Goal: Task Accomplishment & Management: Manage account settings

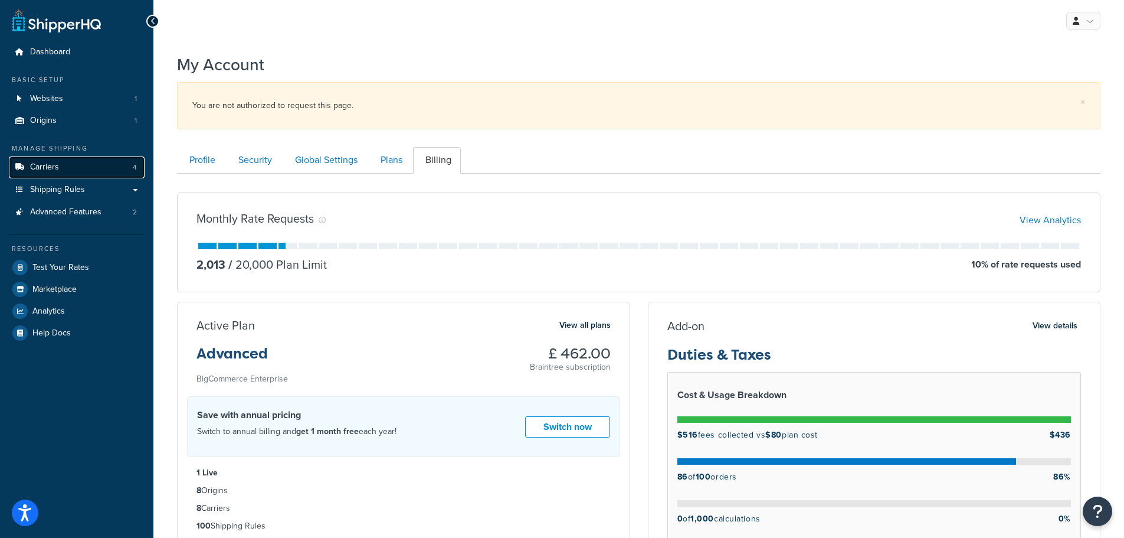
drag, startPoint x: 49, startPoint y: 165, endPoint x: 58, endPoint y: 165, distance: 9.5
click at [49, 165] on span "Carriers" at bounding box center [44, 167] width 29 height 10
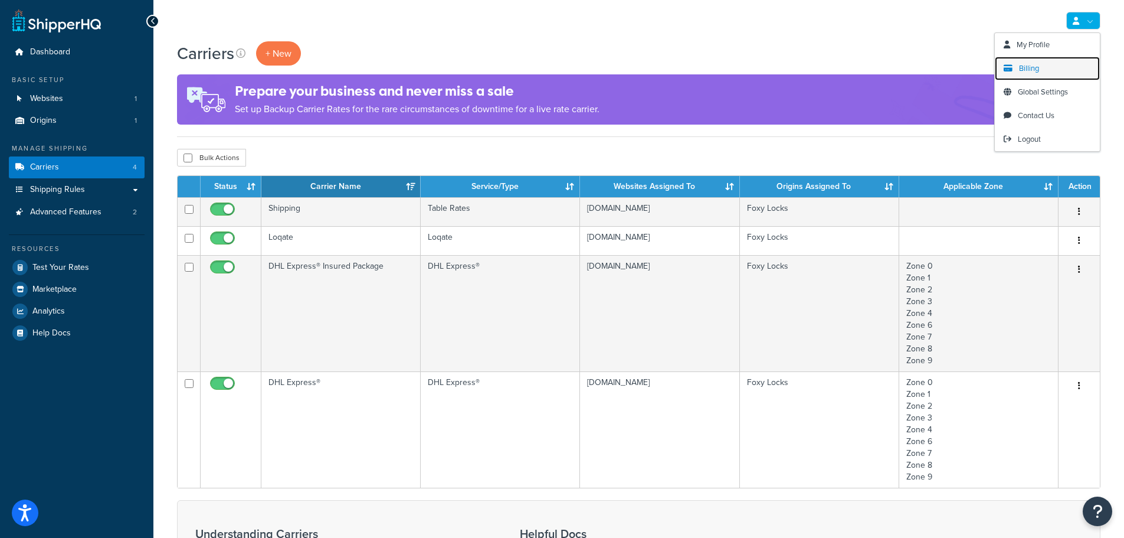
click at [1051, 64] on link "Billing" at bounding box center [1047, 69] width 105 height 24
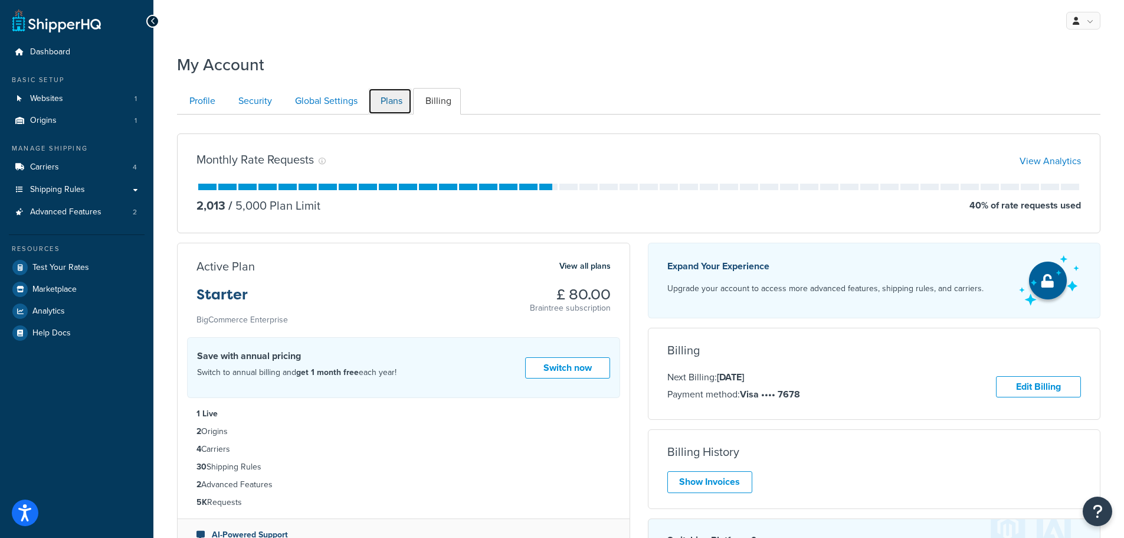
click at [391, 106] on link "Plans" at bounding box center [390, 101] width 44 height 27
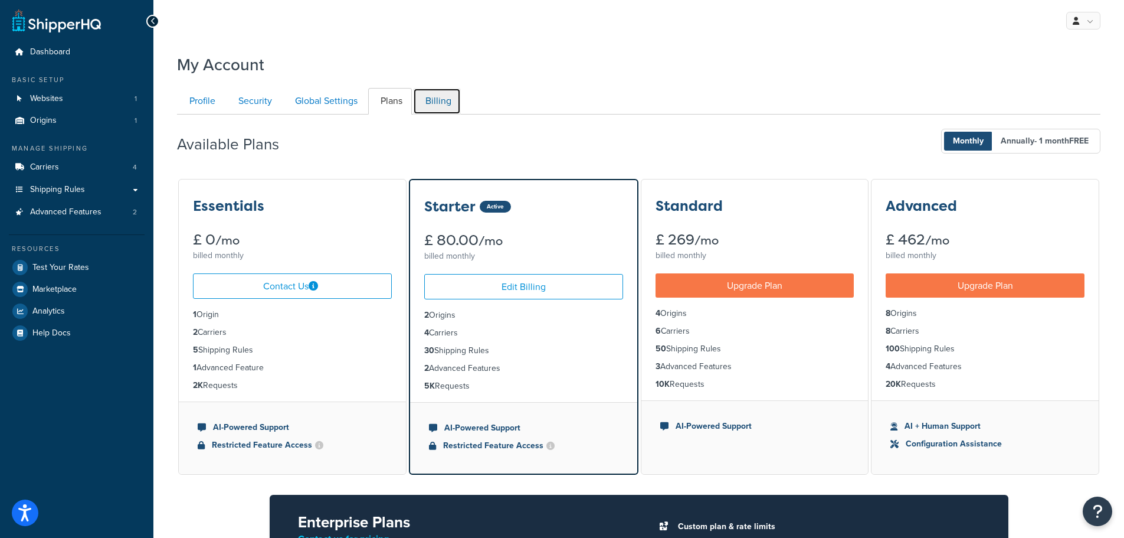
click at [443, 103] on link "Billing" at bounding box center [437, 101] width 48 height 27
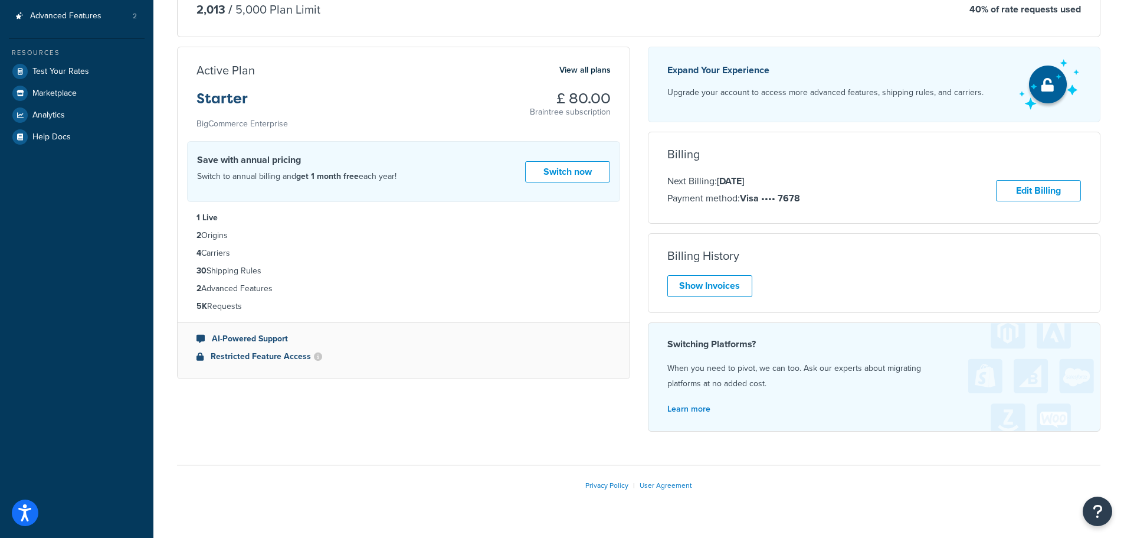
scroll to position [224, 0]
